Goal: Information Seeking & Learning: Learn about a topic

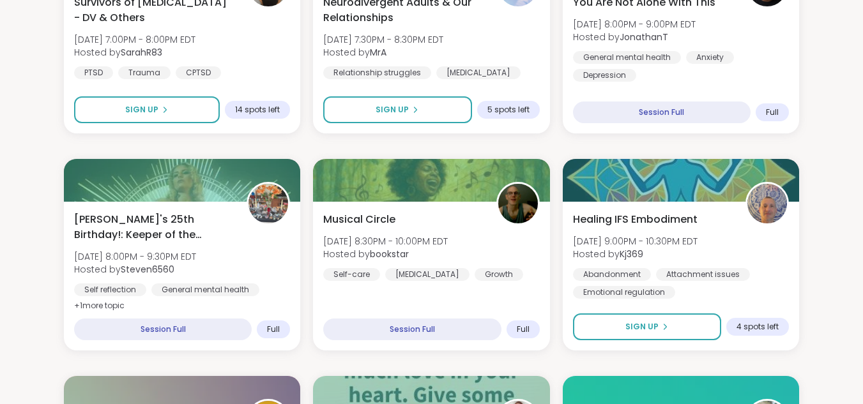
scroll to position [1802, 0]
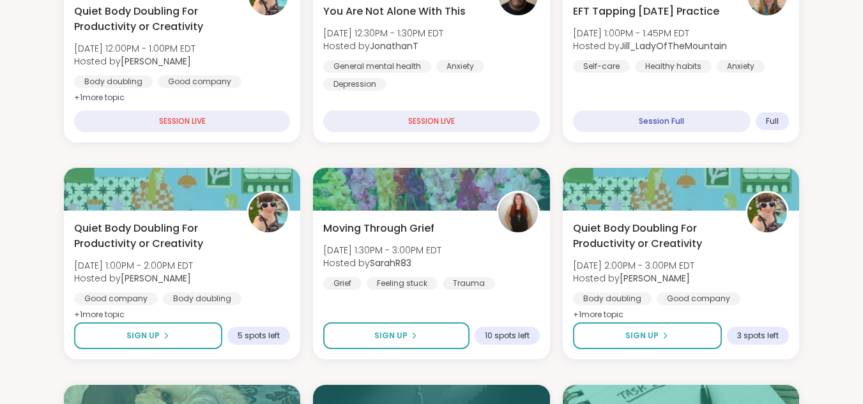
scroll to position [0, 0]
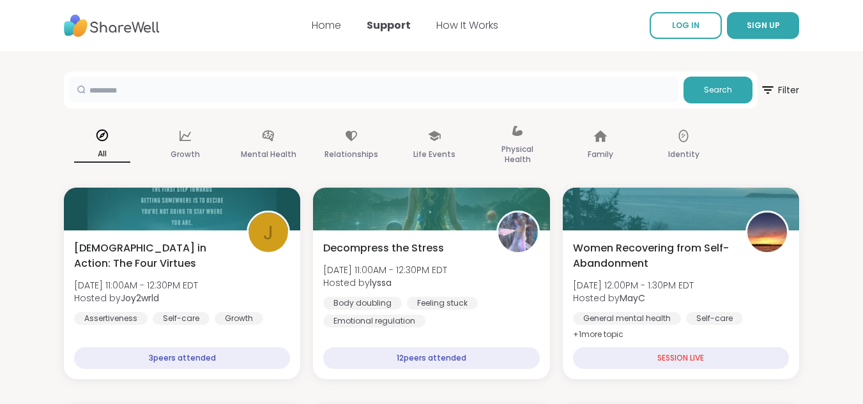
drag, startPoint x: 835, startPoint y: 3, endPoint x: 163, endPoint y: 95, distance: 678.5
click at [163, 95] on input "text" at bounding box center [374, 90] width 610 height 26
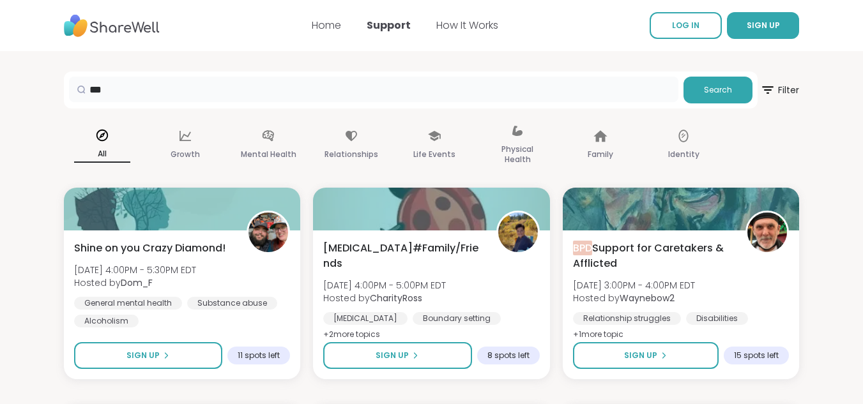
drag, startPoint x: 194, startPoint y: 88, endPoint x: 27, endPoint y: 82, distance: 167.5
type input "***"
